Goal: Task Accomplishment & Management: Manage account settings

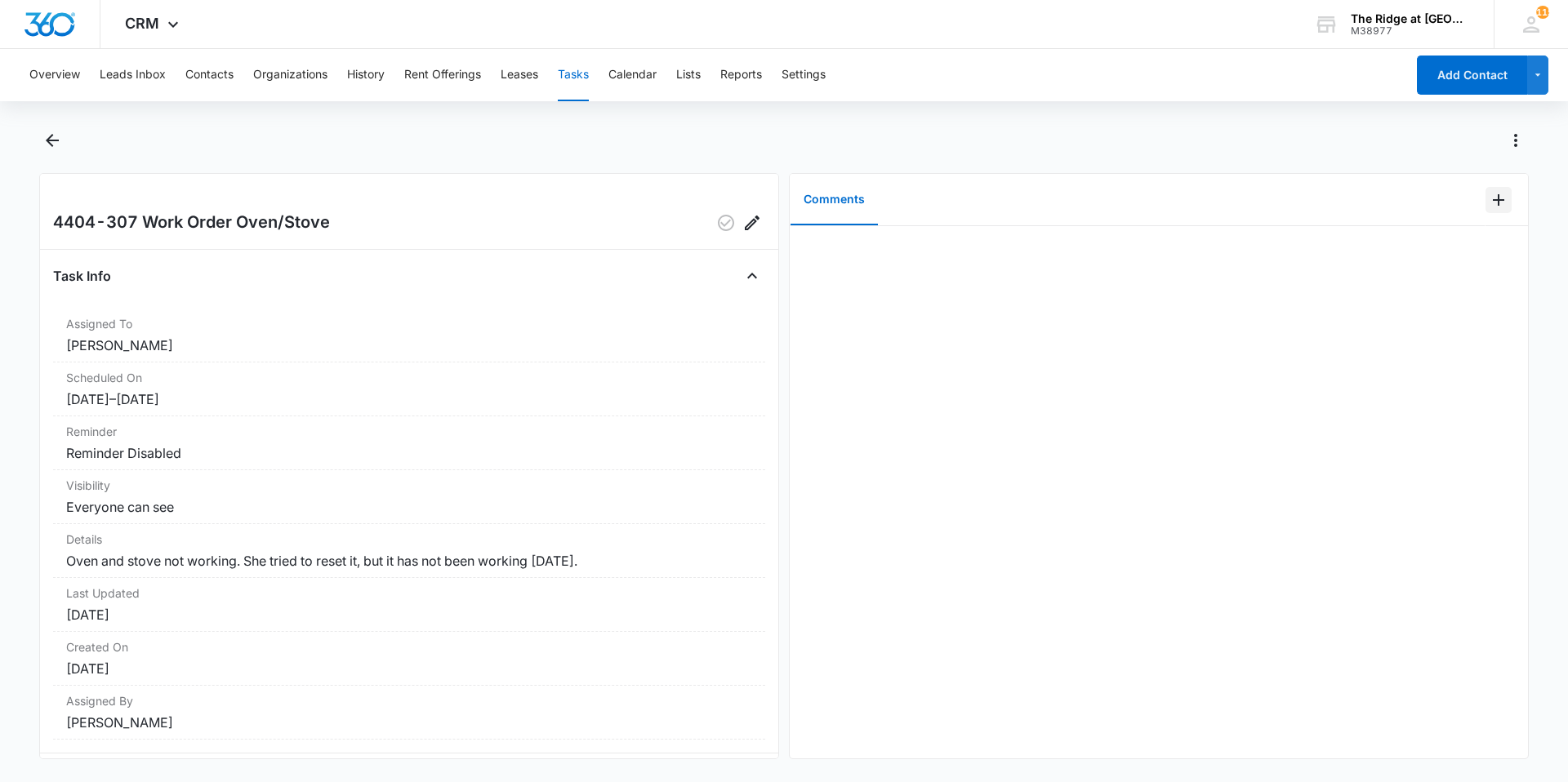
click at [1486, 211] on button "Add Comment" at bounding box center [1499, 200] width 26 height 26
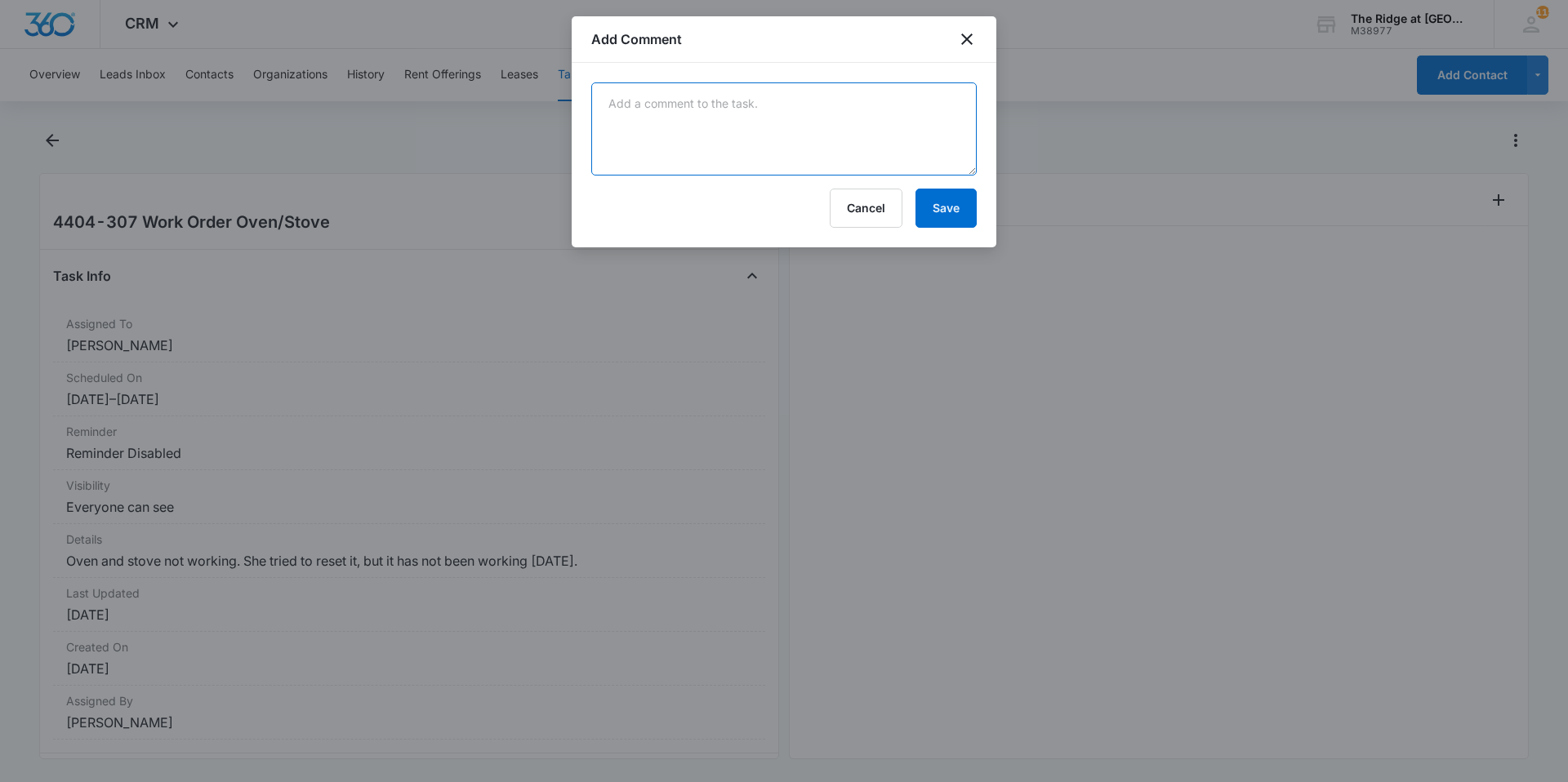
click at [635, 104] on textarea at bounding box center [784, 129] width 385 height 93
type textarea "did oven reset trick should be okay!"
click at [935, 219] on button "Save" at bounding box center [946, 207] width 61 height 39
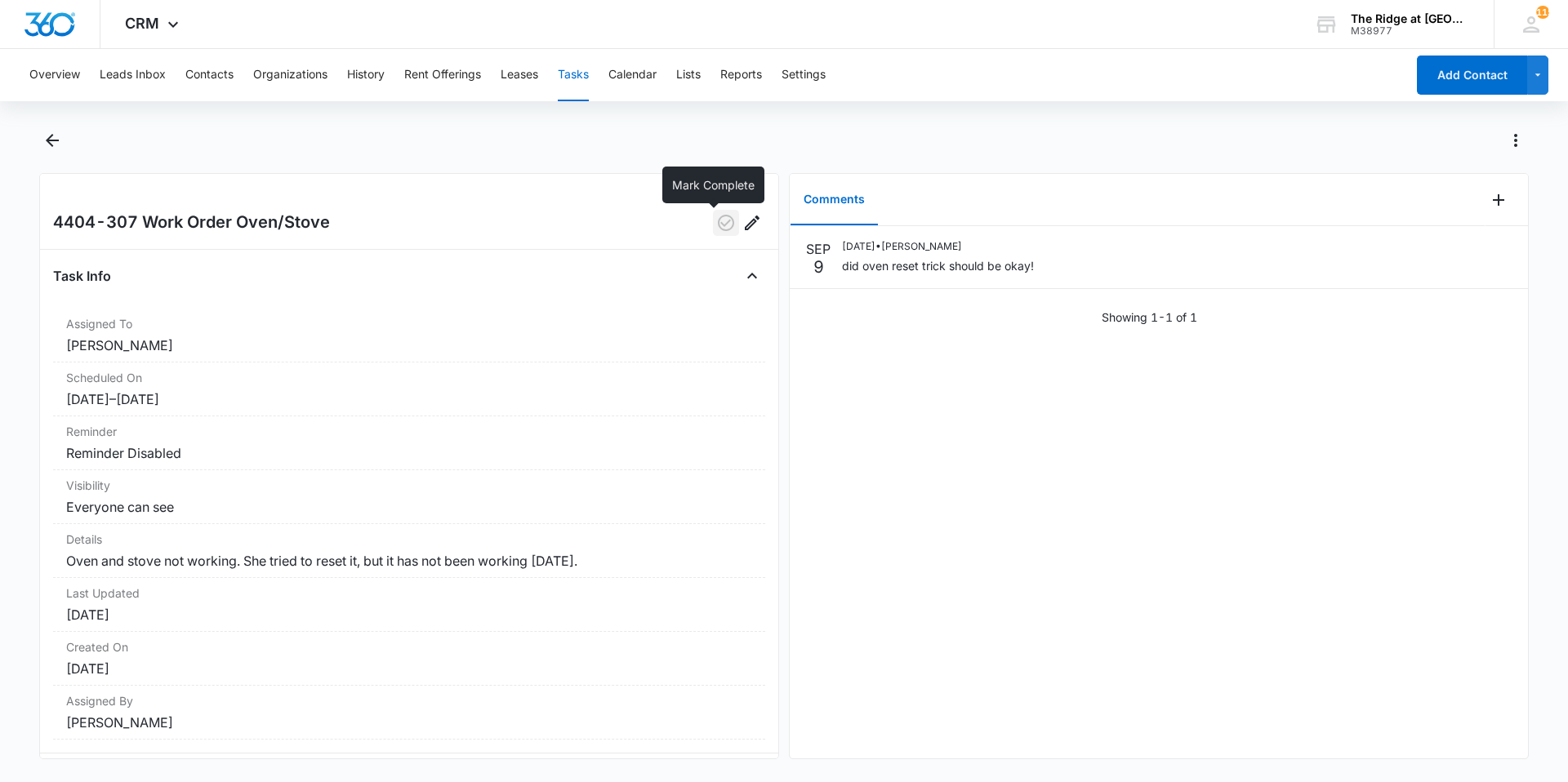
click at [718, 226] on icon "button" at bounding box center [726, 222] width 19 height 19
click at [61, 138] on icon "Back" at bounding box center [52, 140] width 19 height 19
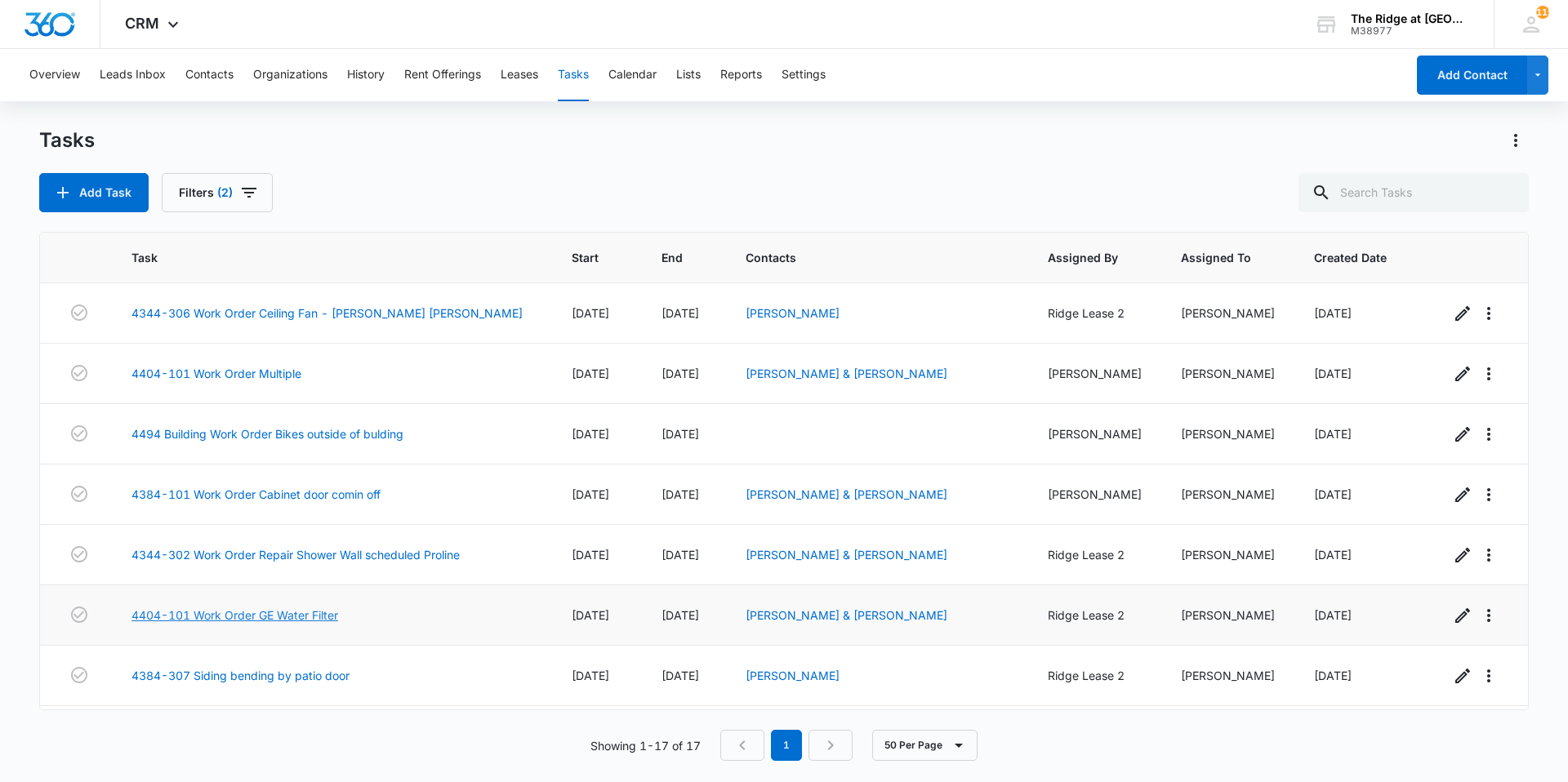
click at [215, 616] on link "4404-101 Work Order GE Water Filter" at bounding box center [235, 615] width 207 height 17
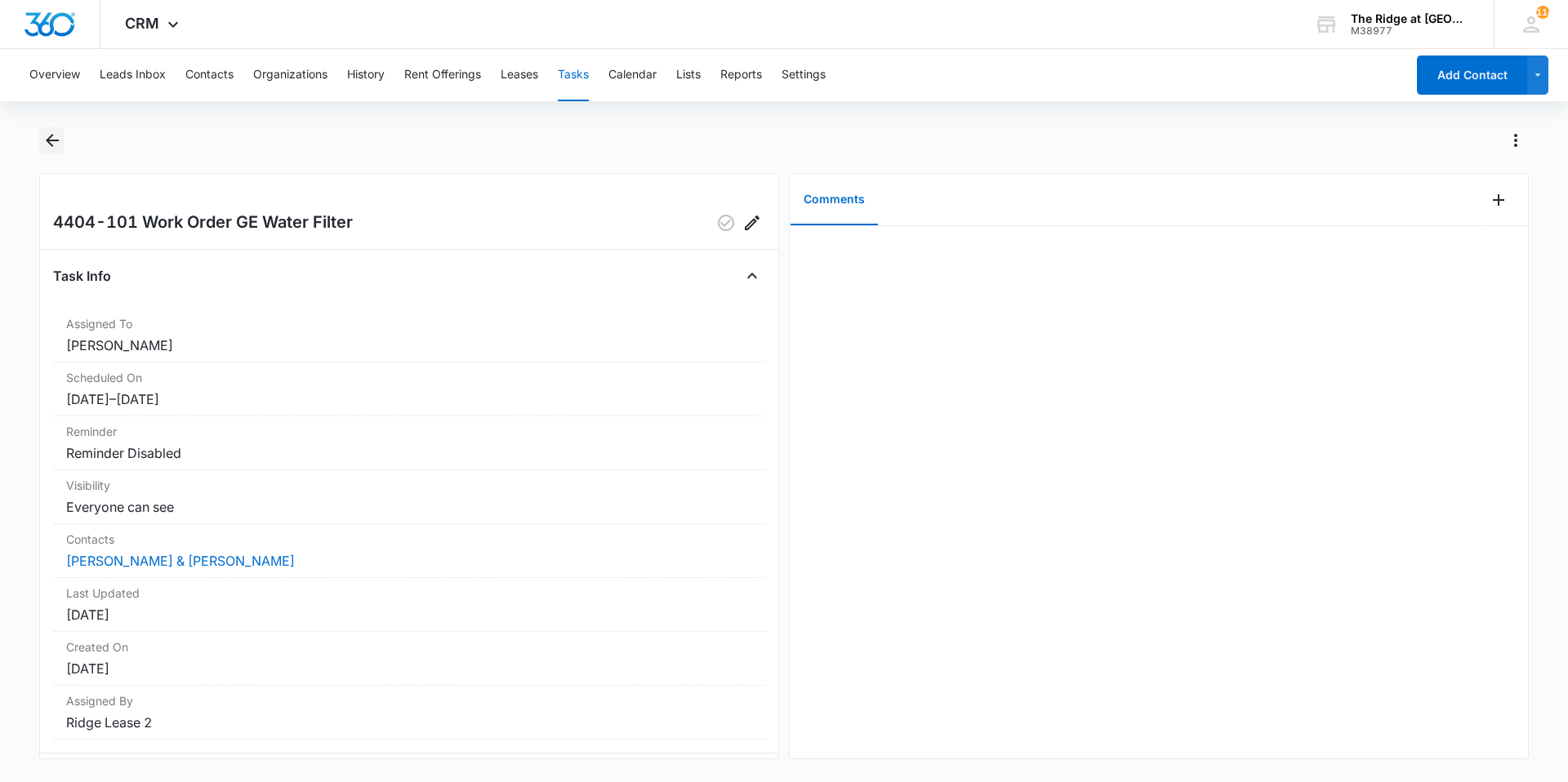
click at [52, 130] on button "Back" at bounding box center [51, 140] width 25 height 26
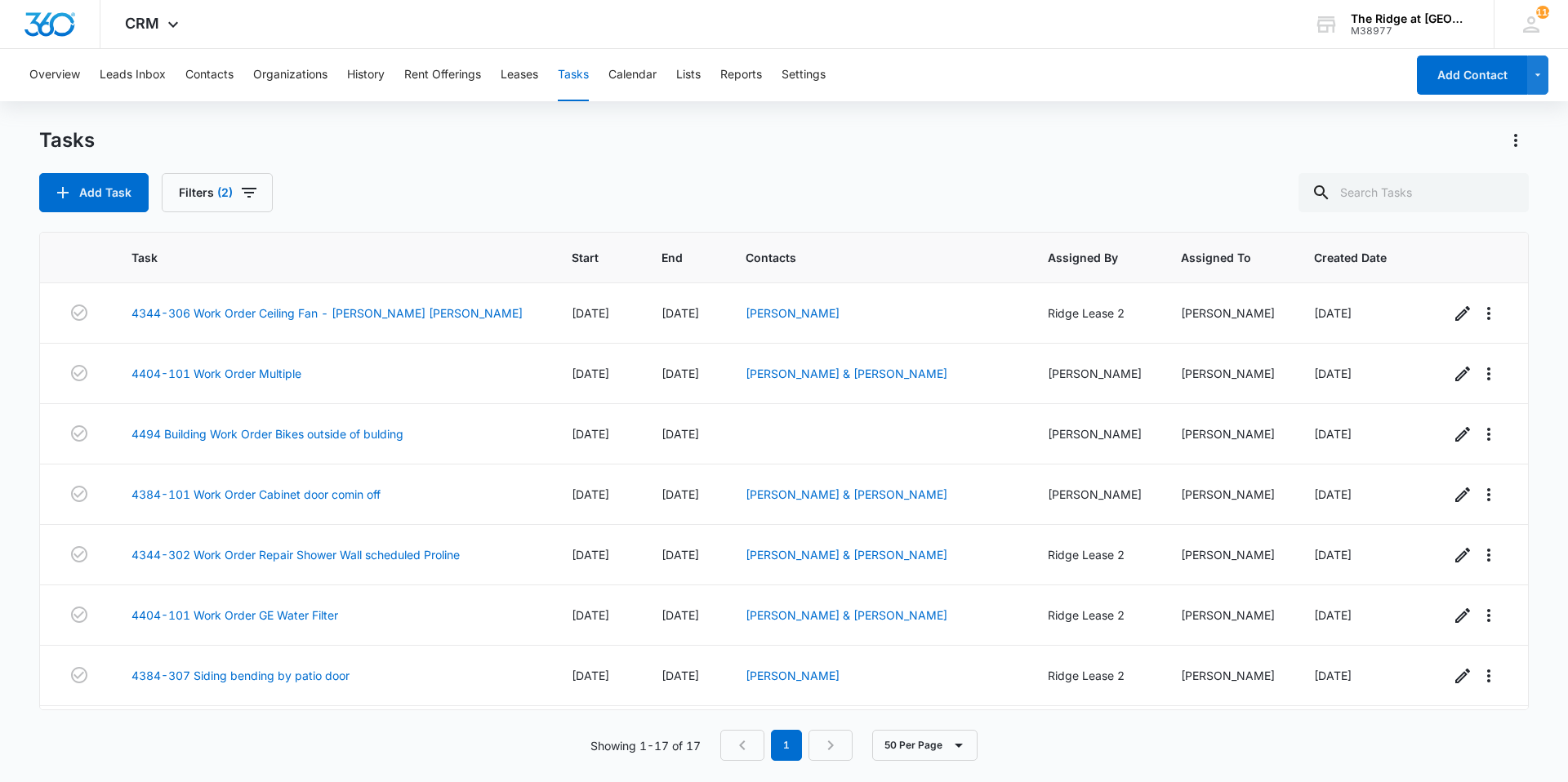
click at [568, 194] on div "Add Task Filters (2)" at bounding box center [784, 193] width 1490 height 39
click at [613, 190] on div "Add Task Filters (2)" at bounding box center [784, 193] width 1490 height 39
click at [612, 180] on div "Add Task Filters (2)" at bounding box center [784, 193] width 1490 height 39
